Goal: Task Accomplishment & Management: Complete application form

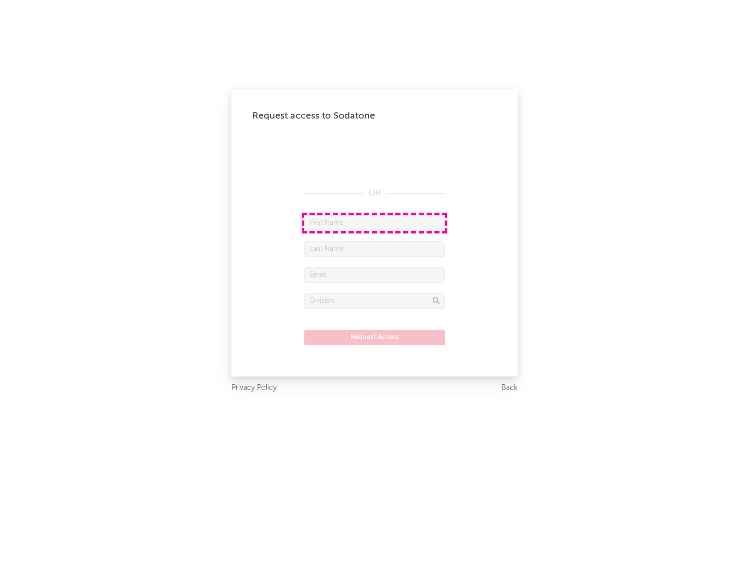
click at [374, 223] on input "text" at bounding box center [374, 223] width 140 height 16
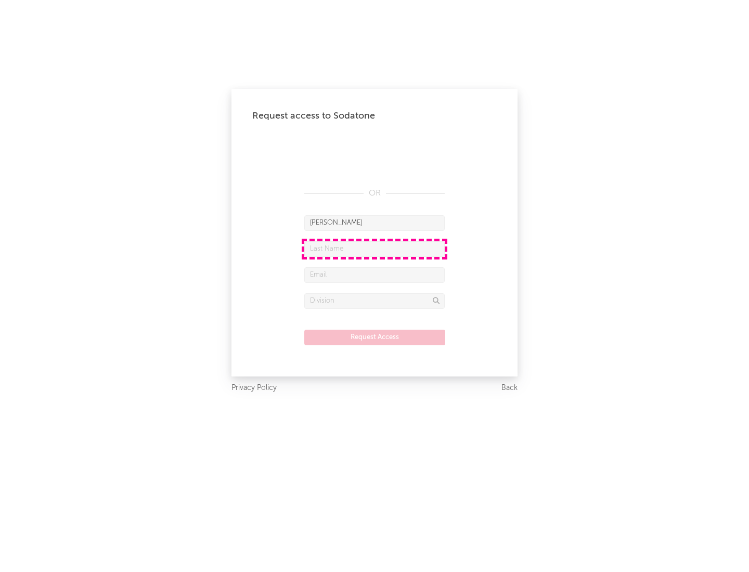
type input "[PERSON_NAME]"
click at [374, 249] on input "text" at bounding box center [374, 249] width 140 height 16
type input "[PERSON_NAME]"
click at [374, 275] on input "text" at bounding box center [374, 275] width 140 height 16
type input "[EMAIL_ADDRESS][DOMAIN_NAME]"
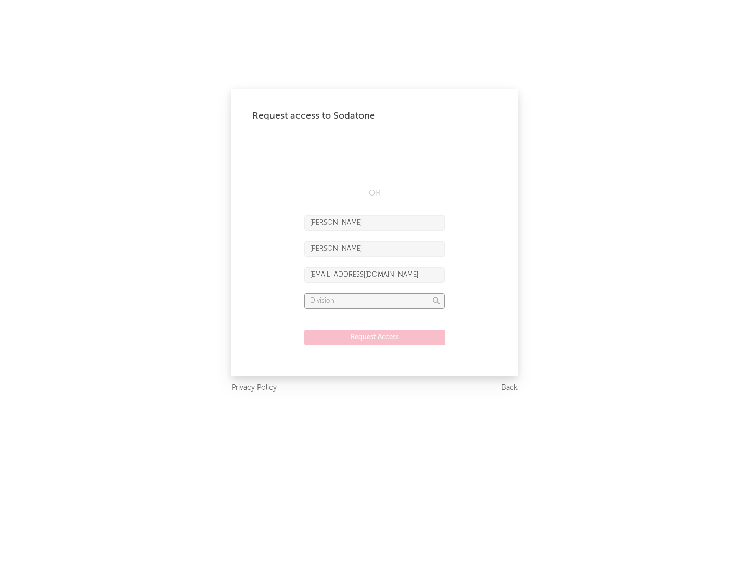
click at [374, 301] on input "text" at bounding box center [374, 301] width 140 height 16
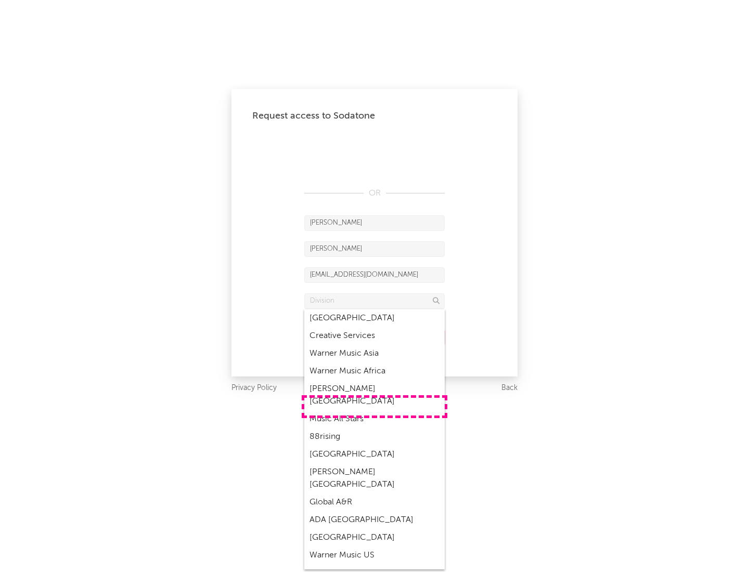
click at [374, 410] on div "Music All Stars" at bounding box center [374, 419] width 140 height 18
type input "Music All Stars"
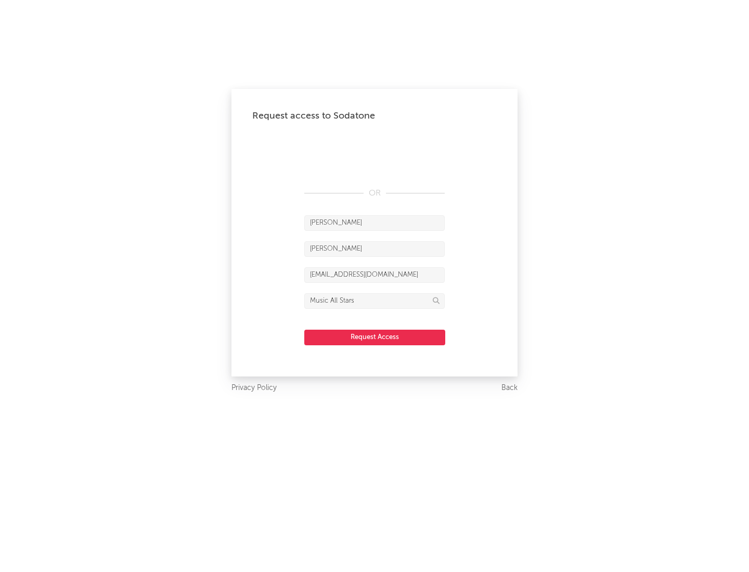
click at [374, 337] on button "Request Access" at bounding box center [374, 338] width 141 height 16
